Goal: Information Seeking & Learning: Find specific fact

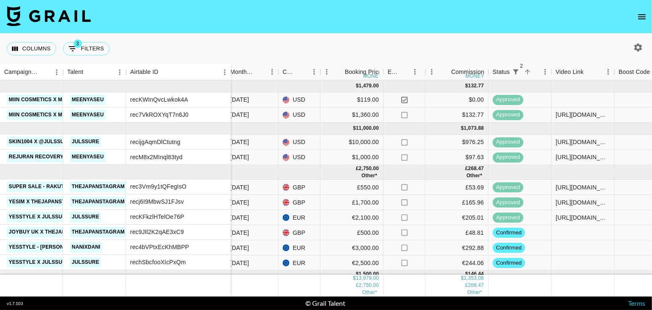
scroll to position [0, 413]
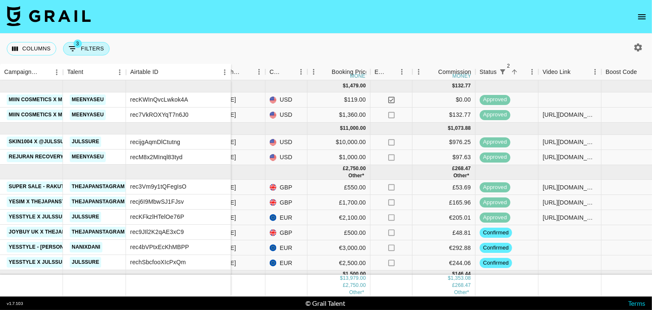
click at [89, 48] on button "3 Filters" at bounding box center [86, 48] width 47 height 13
select select "status"
select select "not"
select select "declined"
select select "status"
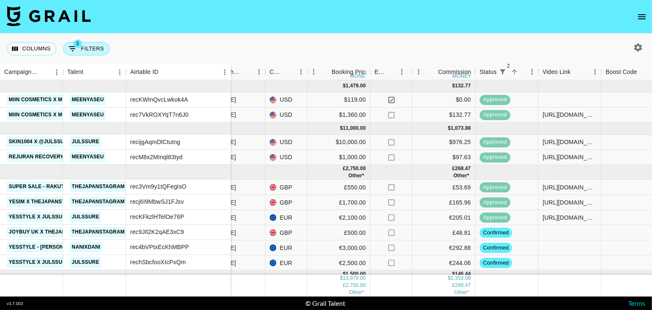
select select "not"
select select "cancelled"
select select "talentPaymentSent"
select select "false"
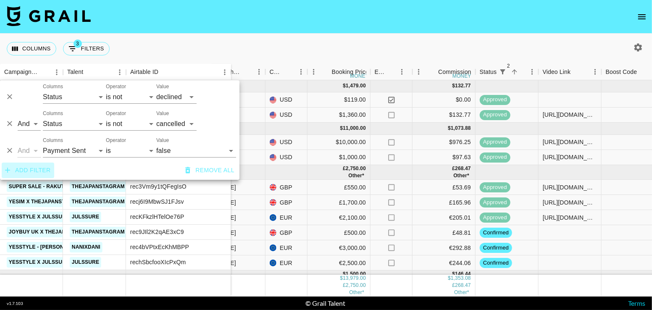
click at [41, 169] on button "Add filter" at bounding box center [28, 171] width 53 height 16
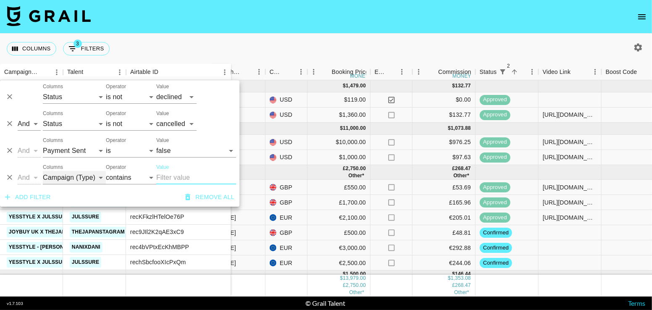
click at [77, 178] on select "Campaign (Type) Talent Airtable ID Grail Platform ID Manager Client [PERSON_NAM…" at bounding box center [74, 177] width 63 height 13
select select "talentName"
click at [43, 171] on select "Campaign (Type) Talent Airtable ID Grail Platform ID Manager Client [PERSON_NAM…" at bounding box center [74, 177] width 63 height 13
click at [188, 178] on input "Value" at bounding box center [196, 177] width 80 height 13
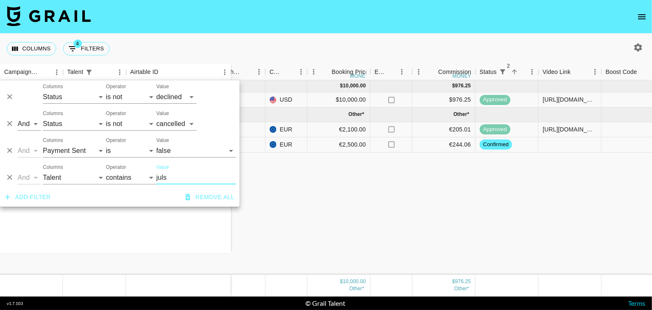
type input "juls"
click at [500, 198] on div "SKIN1004 x @julssure First Collab julssure recijgAqmDlCtutng Yesstyle x Julssur…" at bounding box center [394, 177] width 1615 height 194
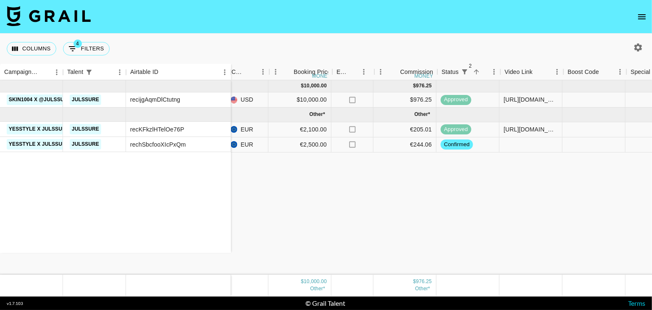
scroll to position [0, 451]
